Goal: Information Seeking & Learning: Learn about a topic

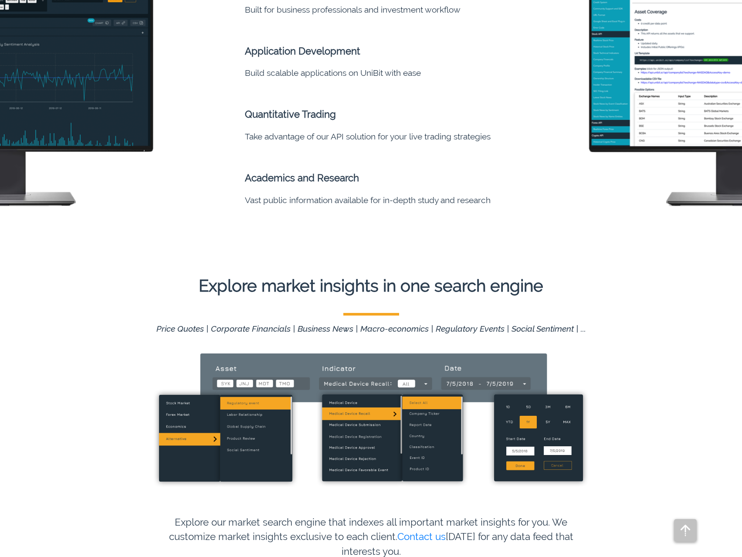
scroll to position [523, 0]
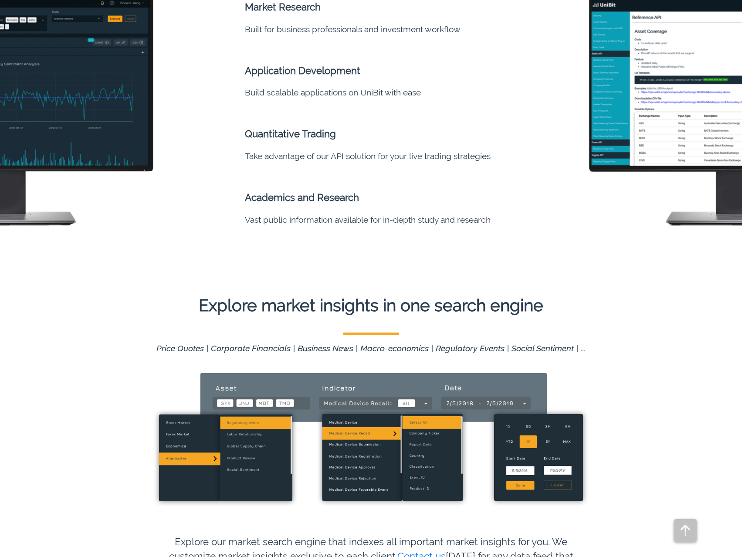
click at [278, 198] on li "Academics and Research" at bounding box center [390, 187] width 291 height 50
drag, startPoint x: 278, startPoint y: 198, endPoint x: 337, endPoint y: 198, distance: 59.2
click at [337, 198] on li "Academics and Research" at bounding box center [390, 187] width 291 height 50
click at [386, 209] on li "Academics and Research" at bounding box center [390, 187] width 291 height 50
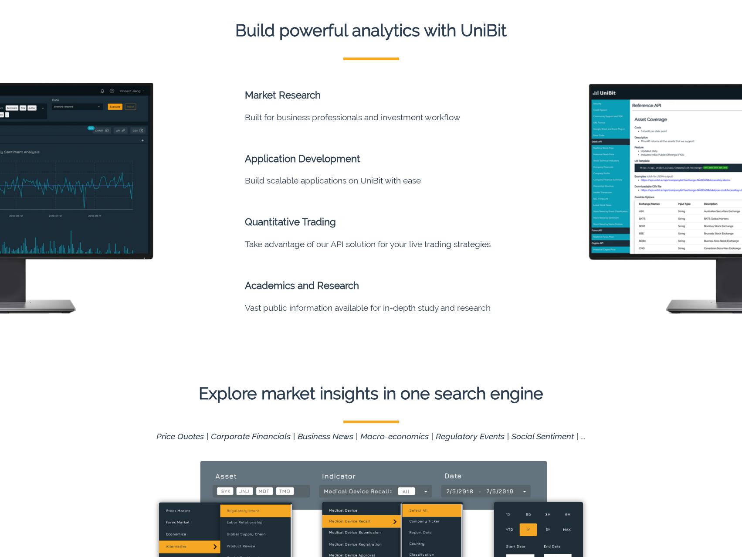
scroll to position [436, 0]
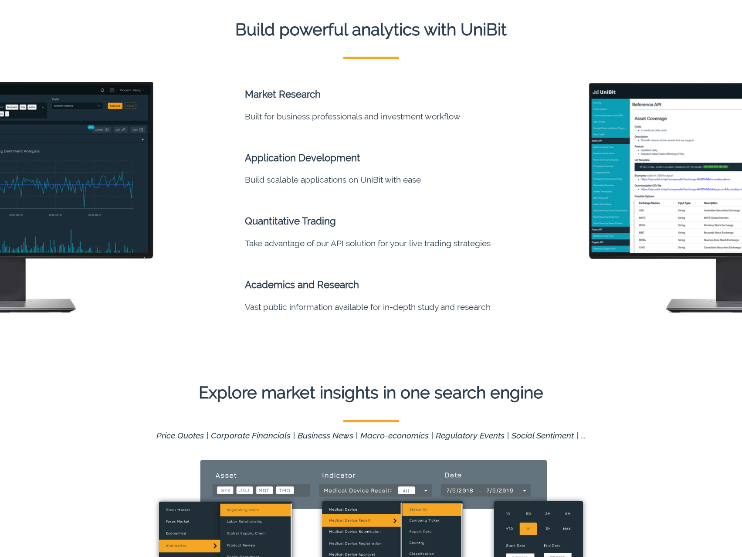
click at [330, 163] on li "Application Development" at bounding box center [390, 148] width 291 height 50
click at [275, 227] on li "Quantitative Trading" at bounding box center [390, 211] width 291 height 50
click at [279, 222] on li "Quantitative Trading" at bounding box center [390, 211] width 291 height 50
drag, startPoint x: 280, startPoint y: 222, endPoint x: 321, endPoint y: 221, distance: 41.4
click at [321, 221] on li "Quantitative Trading" at bounding box center [390, 211] width 291 height 50
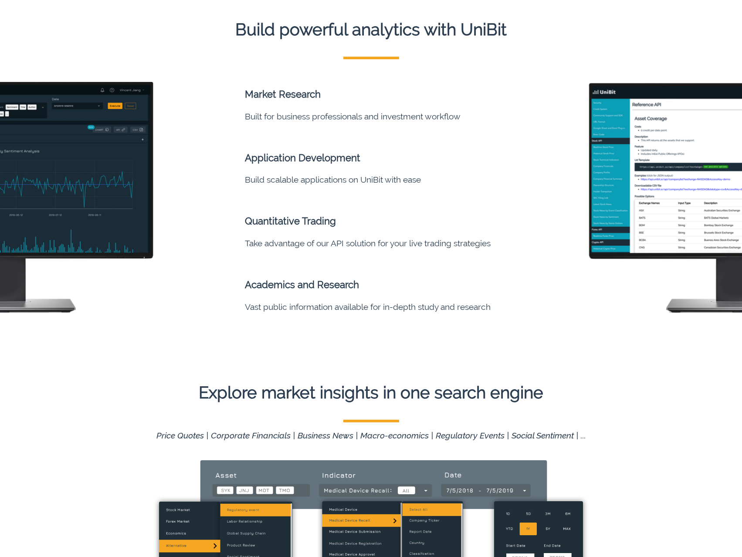
click at [361, 243] on li "Take advantage of our API solution for your live trading strategies" at bounding box center [390, 243] width 291 height 14
drag, startPoint x: 361, startPoint y: 243, endPoint x: 473, endPoint y: 247, distance: 112.0
click at [473, 247] on li "Take advantage of our API solution for your live trading strategies" at bounding box center [390, 243] width 291 height 14
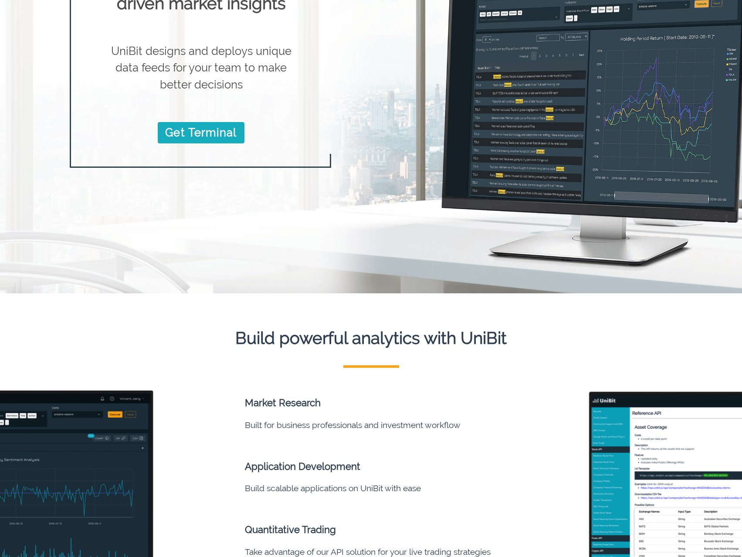
scroll to position [261, 0]
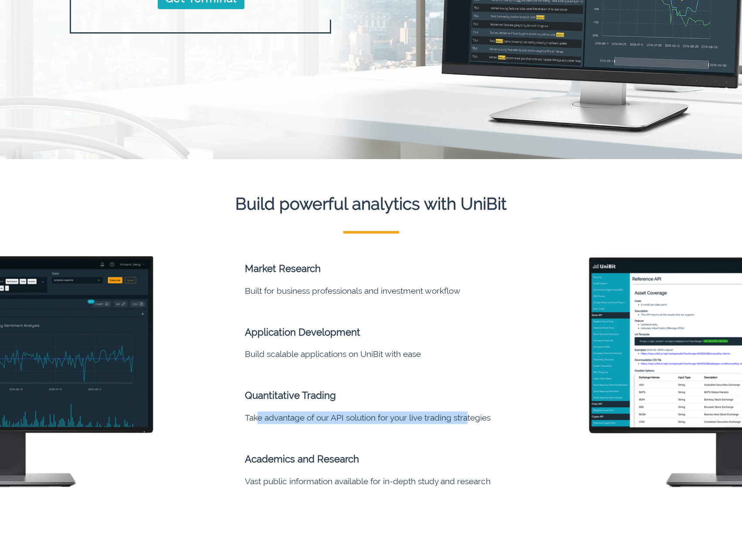
drag, startPoint x: 264, startPoint y: 416, endPoint x: 470, endPoint y: 419, distance: 206.1
click at [470, 419] on li "Take advantage of our API solution for your live trading strategies" at bounding box center [390, 417] width 291 height 14
drag, startPoint x: 470, startPoint y: 419, endPoint x: 260, endPoint y: 419, distance: 210.4
click at [260, 419] on li "Take advantage of our API solution for your live trading strategies" at bounding box center [390, 417] width 291 height 14
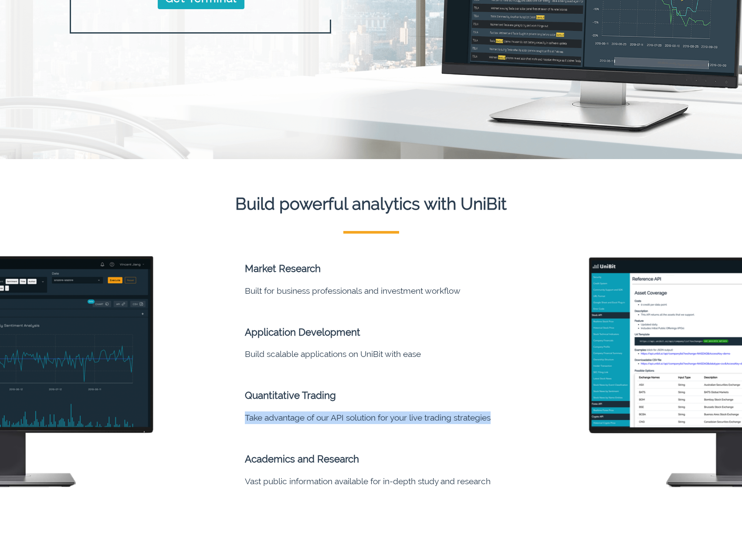
click at [254, 355] on li "Build scalable applications on UniBit with ease" at bounding box center [390, 353] width 291 height 14
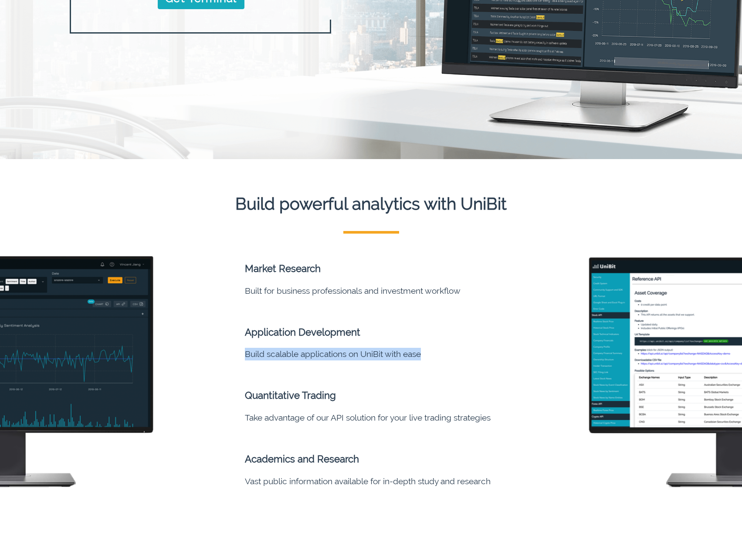
drag, startPoint x: 254, startPoint y: 355, endPoint x: 405, endPoint y: 357, distance: 151.2
click at [405, 357] on li "Build scalable applications on UniBit with ease" at bounding box center [390, 353] width 291 height 14
